Goal: Task Accomplishment & Management: Complete application form

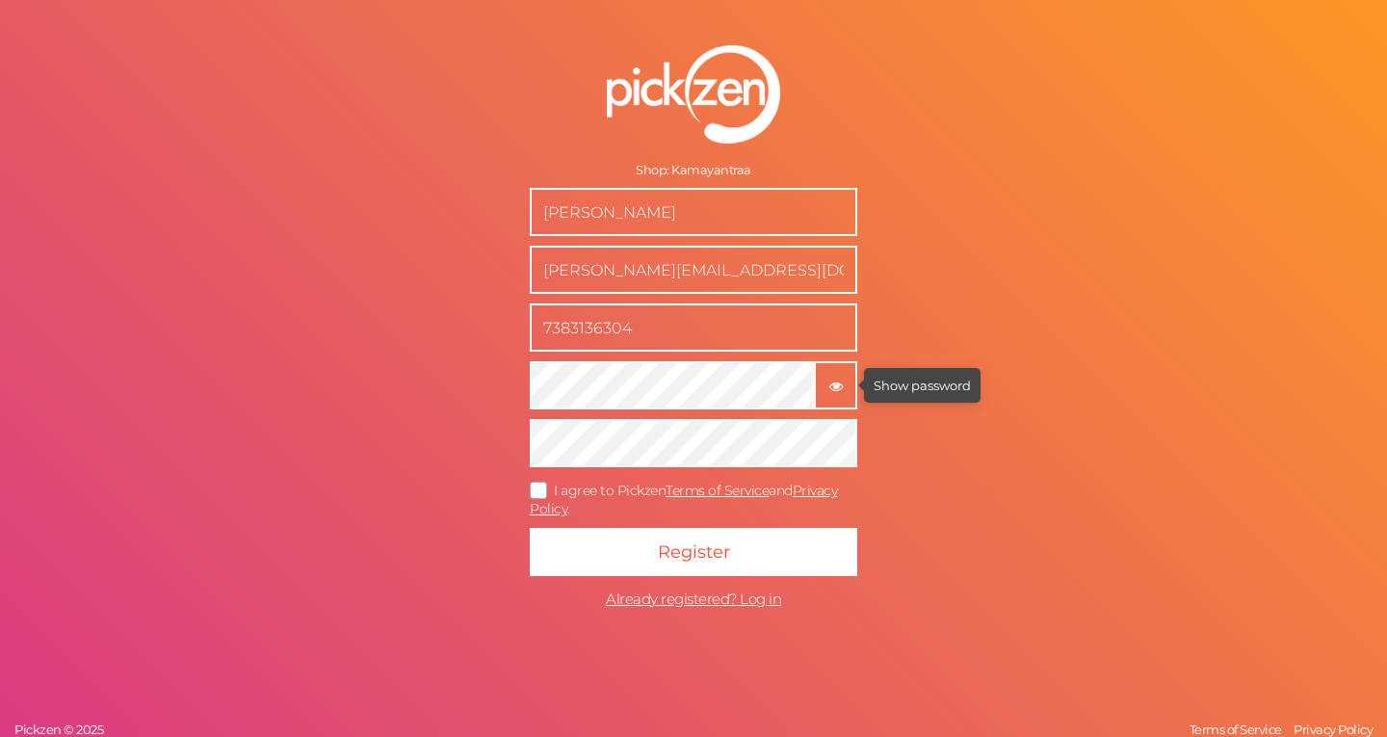
click at [840, 384] on icon "button" at bounding box center [835, 386] width 13 height 13
click at [535, 486] on icon at bounding box center [539, 490] width 31 height 11
click at [0, 0] on input "I agree to Pickzen Terms of Service and Privacy Policy ." at bounding box center [0, 0] width 0 height 0
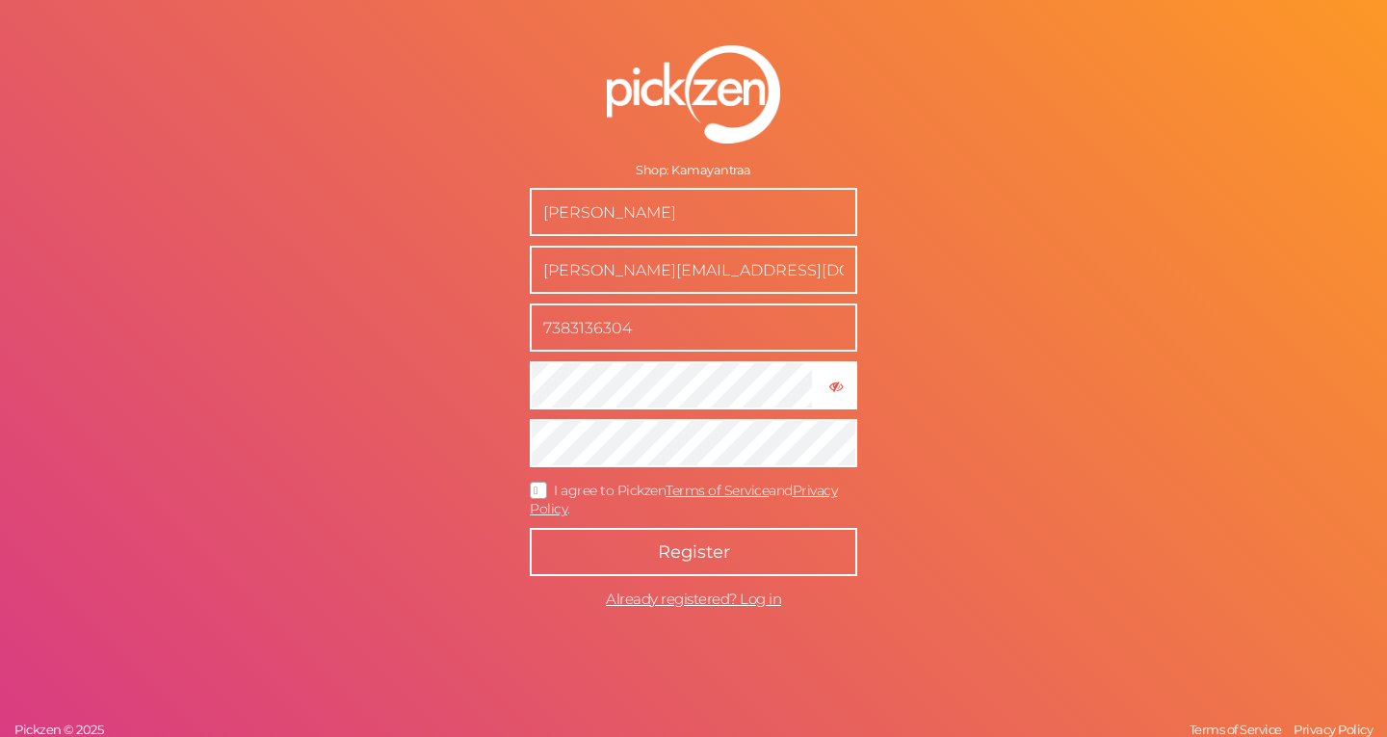
click at [741, 551] on button "Register" at bounding box center [694, 552] width 328 height 48
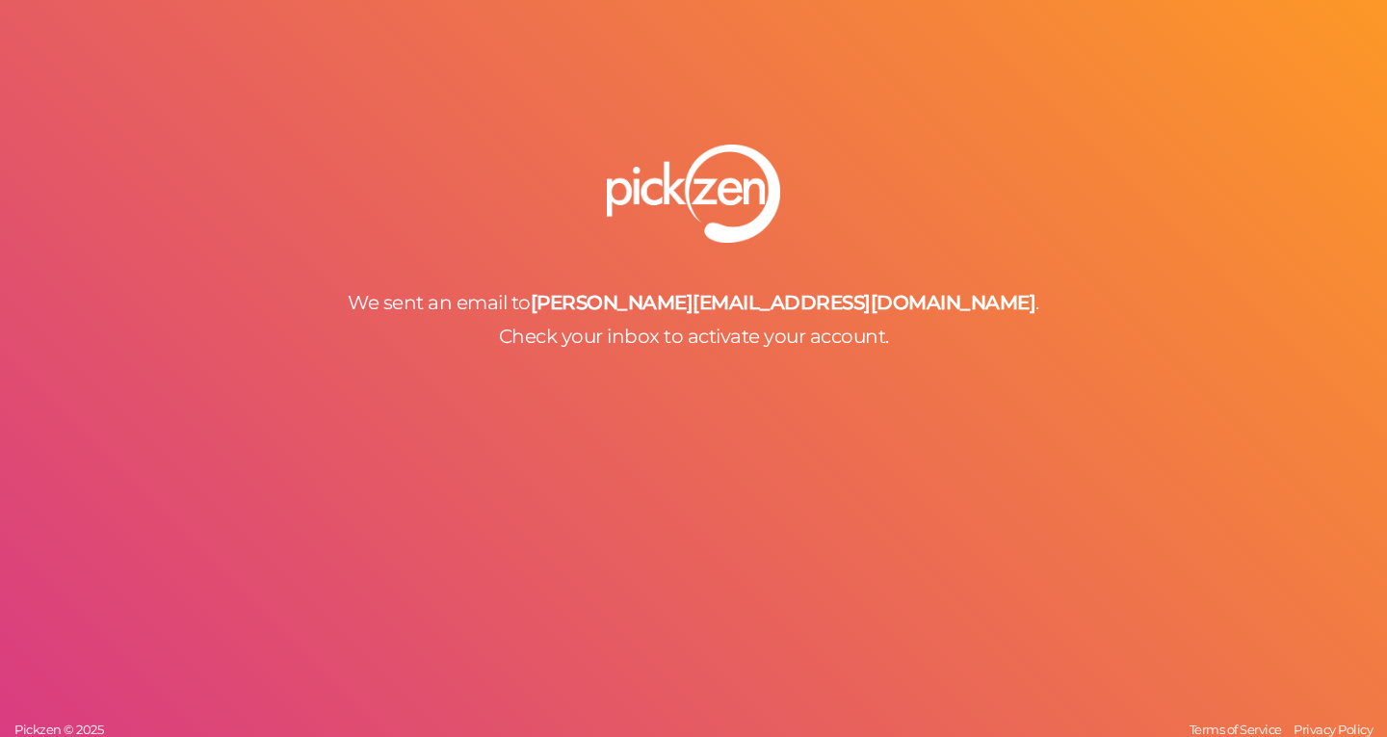
click at [698, 395] on div "We sent an email to [PERSON_NAME][EMAIL_ADDRESS][DOMAIN_NAME] . Check your inbo…" at bounding box center [693, 368] width 1387 height 737
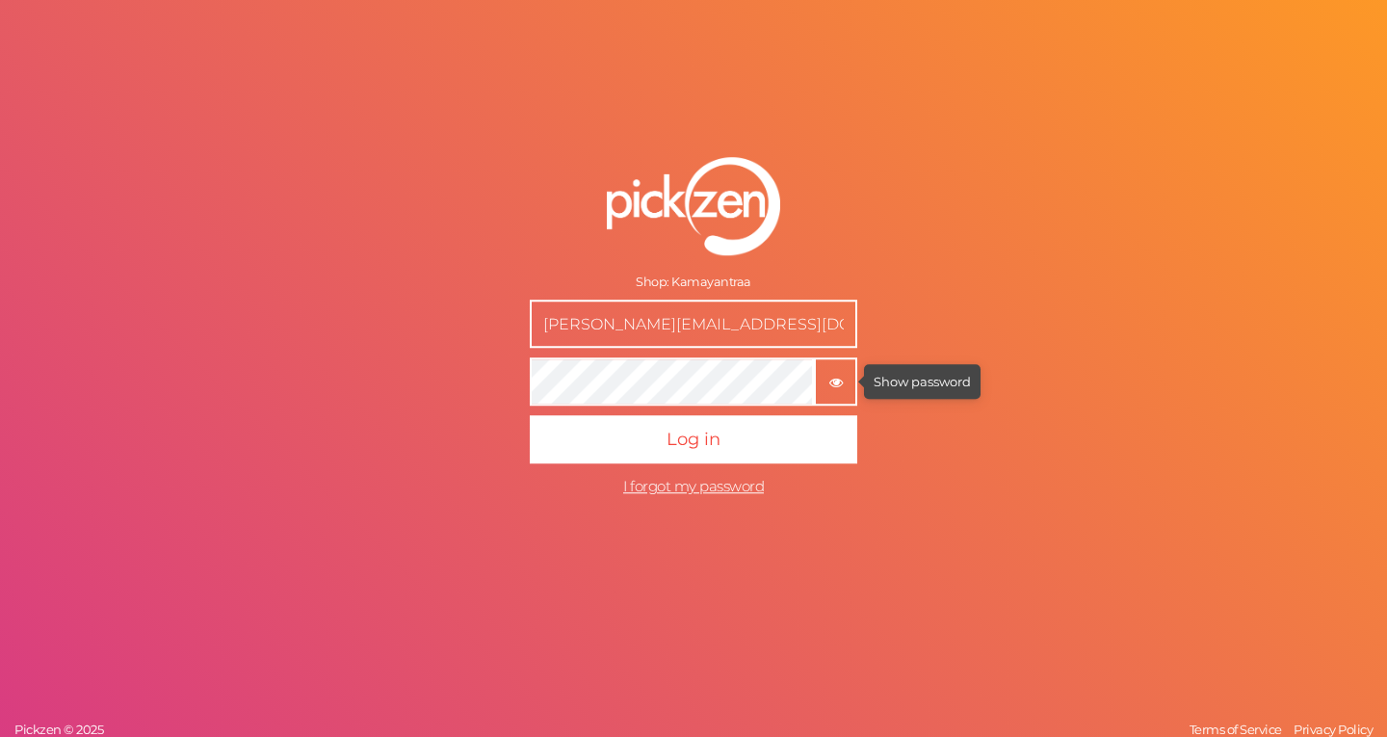
click at [836, 382] on icon "button" at bounding box center [835, 382] width 13 height 13
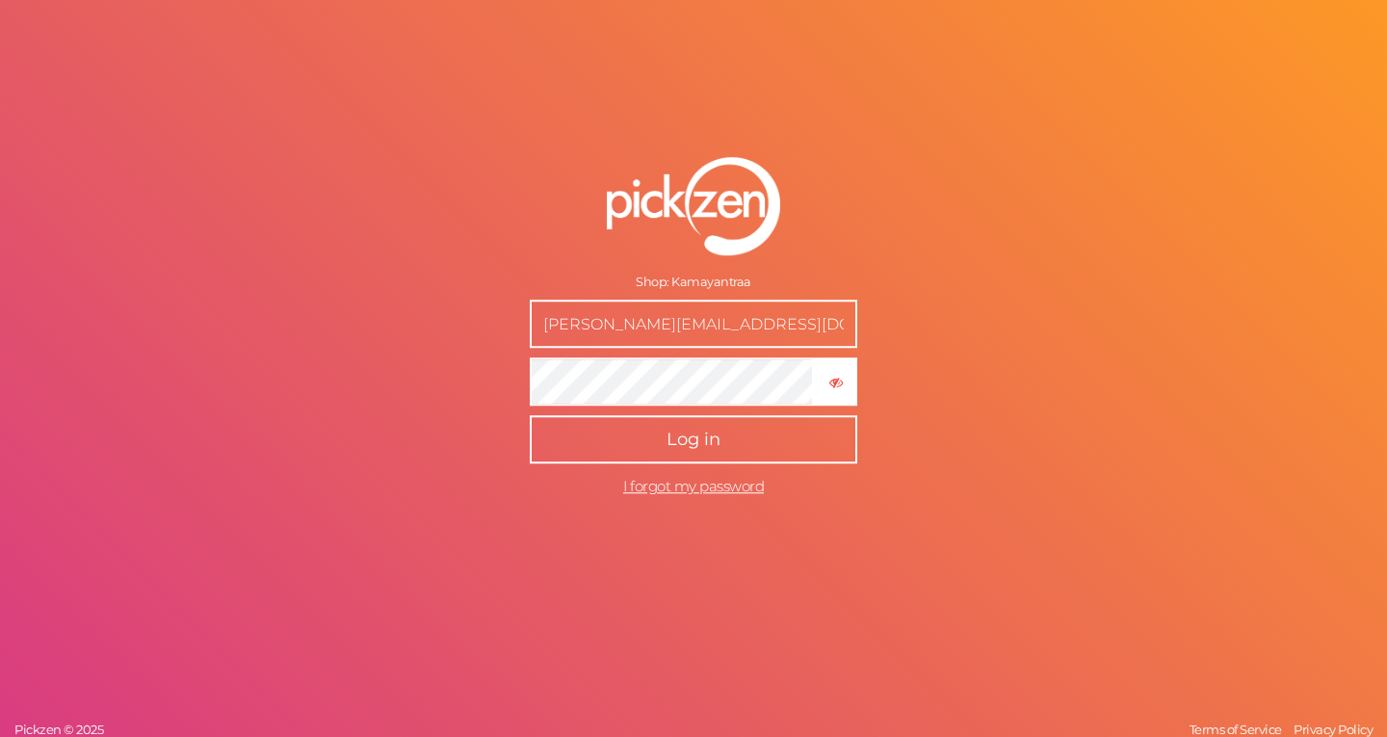
click at [769, 432] on button "Log in" at bounding box center [694, 439] width 328 height 48
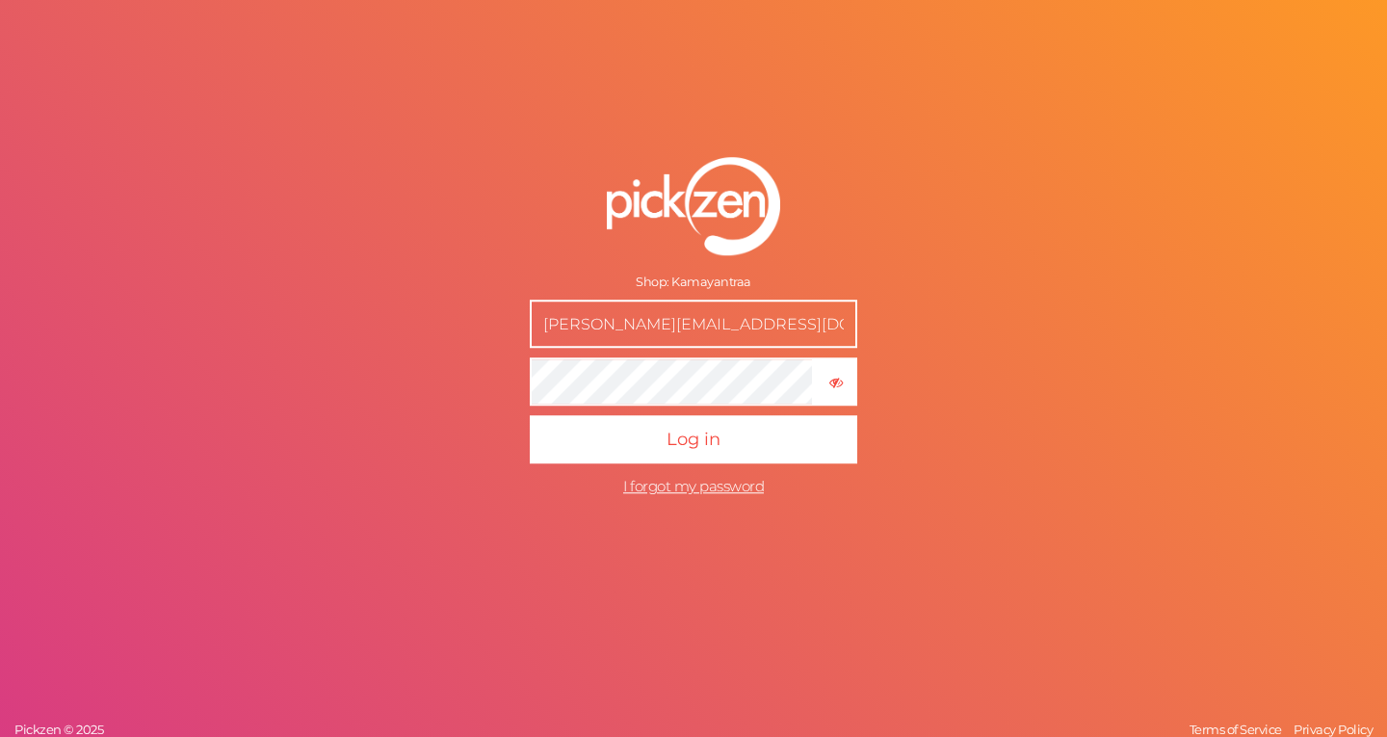
click at [750, 331] on input "[PERSON_NAME][EMAIL_ADDRESS][DOMAIN_NAME]" at bounding box center [694, 324] width 328 height 48
click at [906, 284] on form "Shop: Kamayantraa maitrey.jani93@gmail.com × Hide password Log in I forgot my p…" at bounding box center [694, 331] width 482 height 426
